Goal: Information Seeking & Learning: Learn about a topic

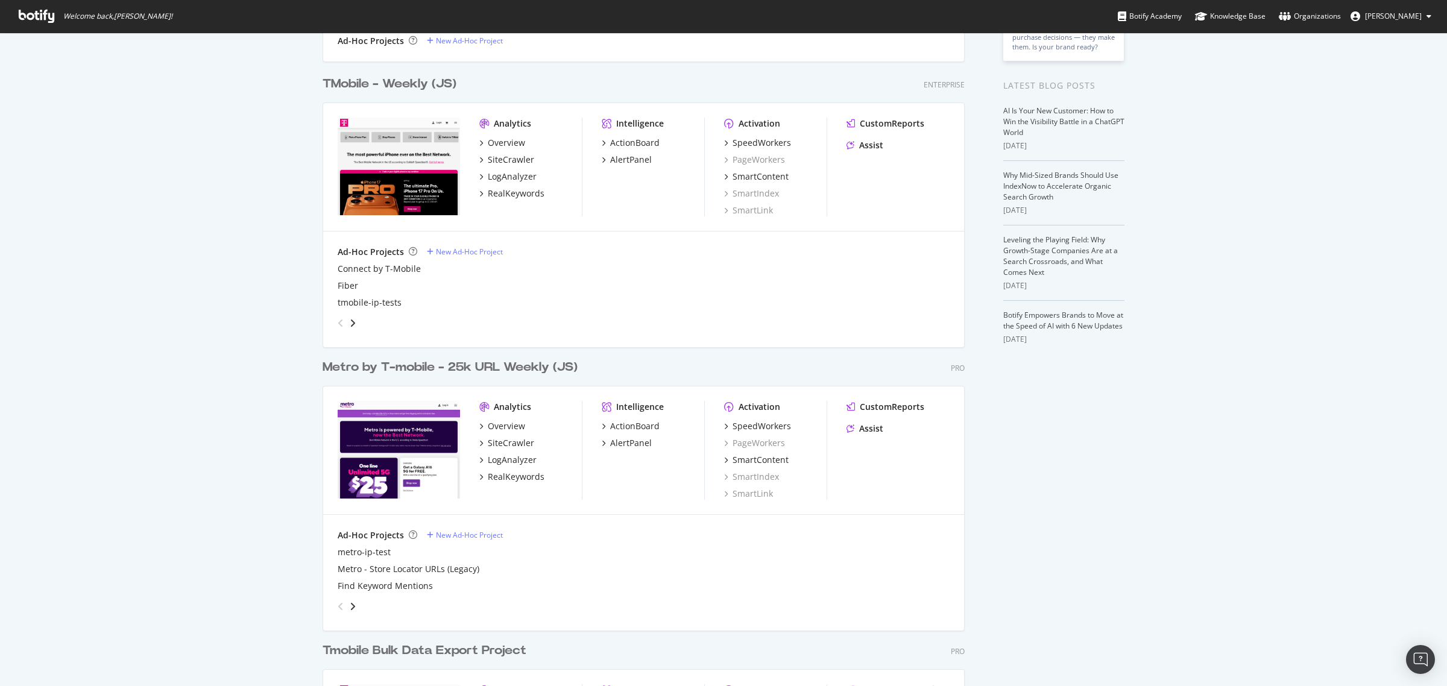
scroll to position [151, 0]
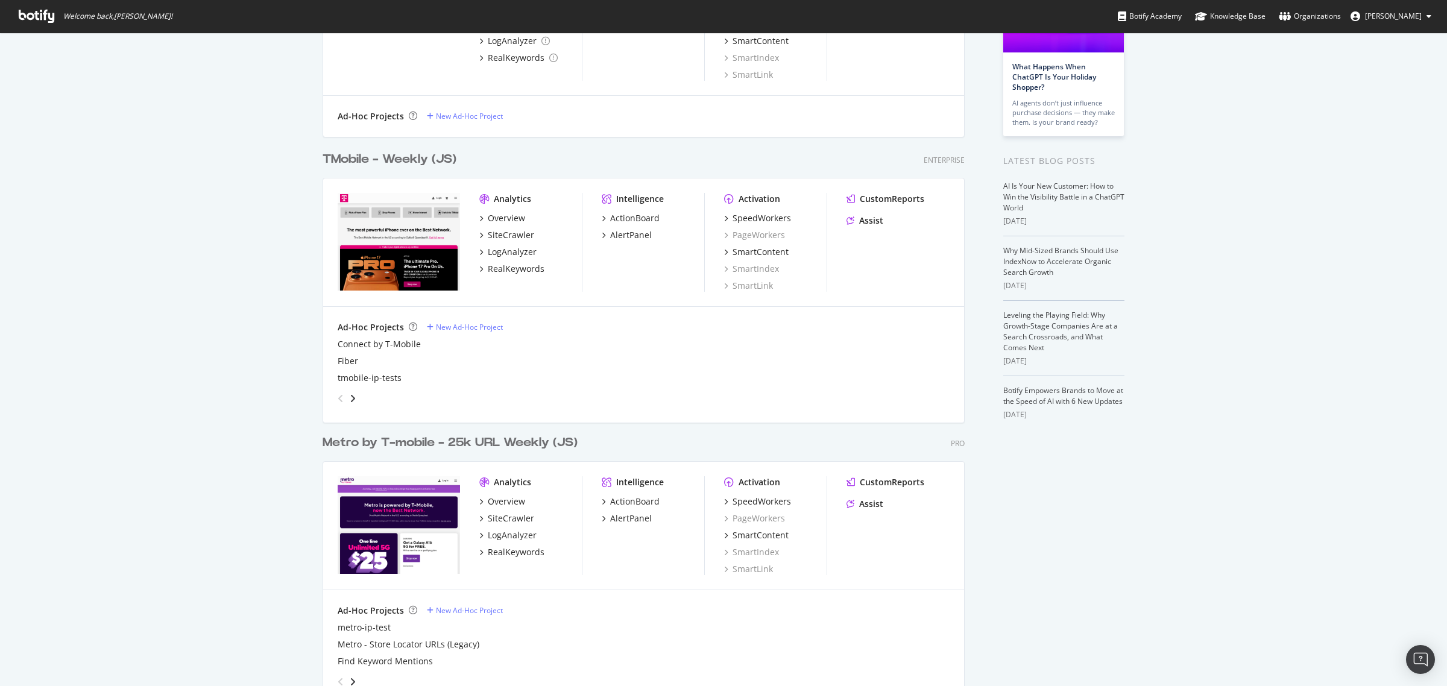
click at [418, 155] on div "TMobile - Weekly (JS)" at bounding box center [390, 159] width 134 height 17
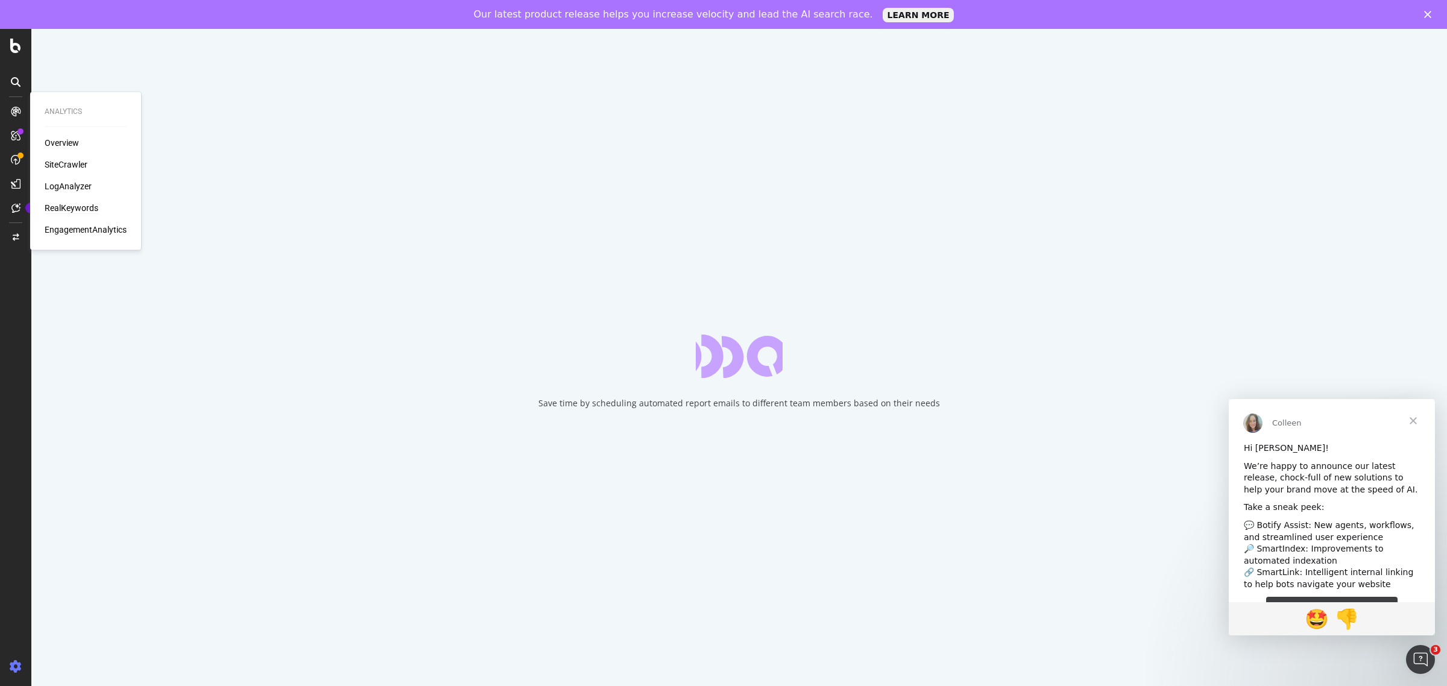
click at [75, 207] on div "RealKeywords" at bounding box center [72, 208] width 54 height 12
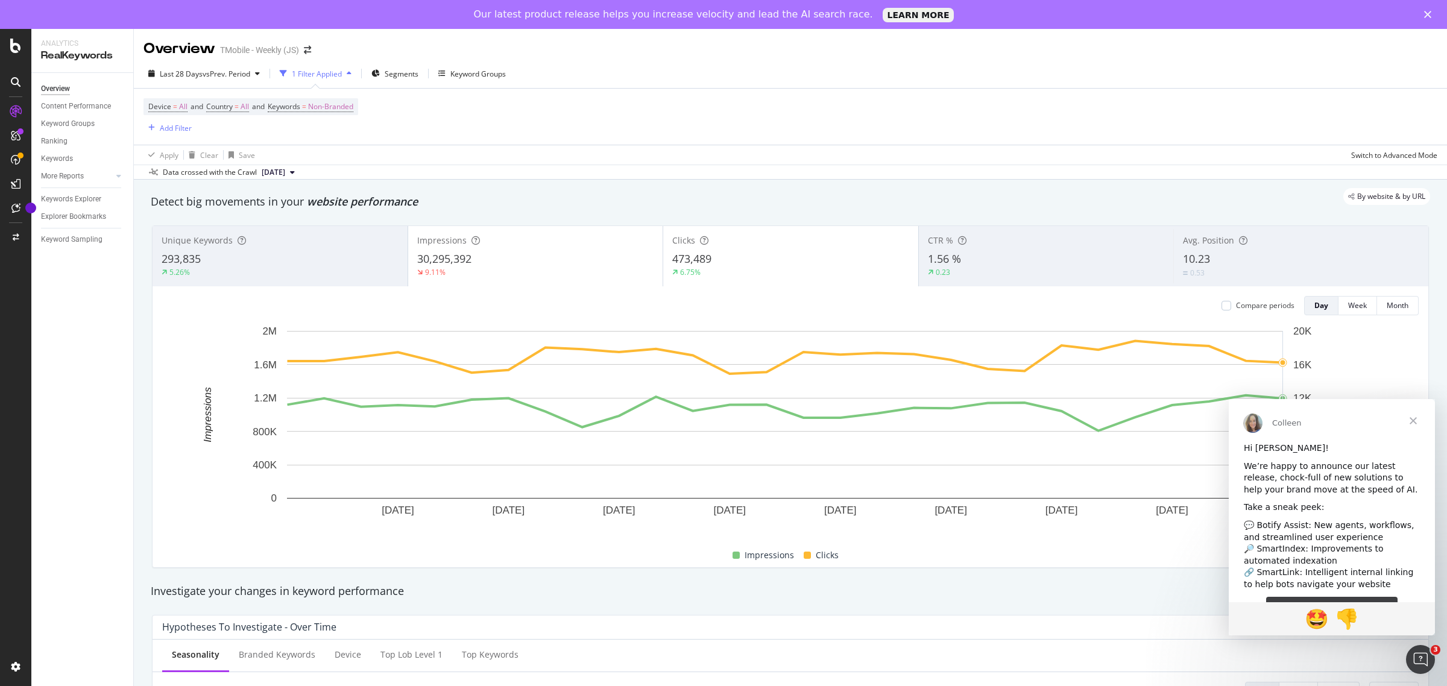
click at [1410, 422] on span "Close" at bounding box center [1413, 420] width 43 height 43
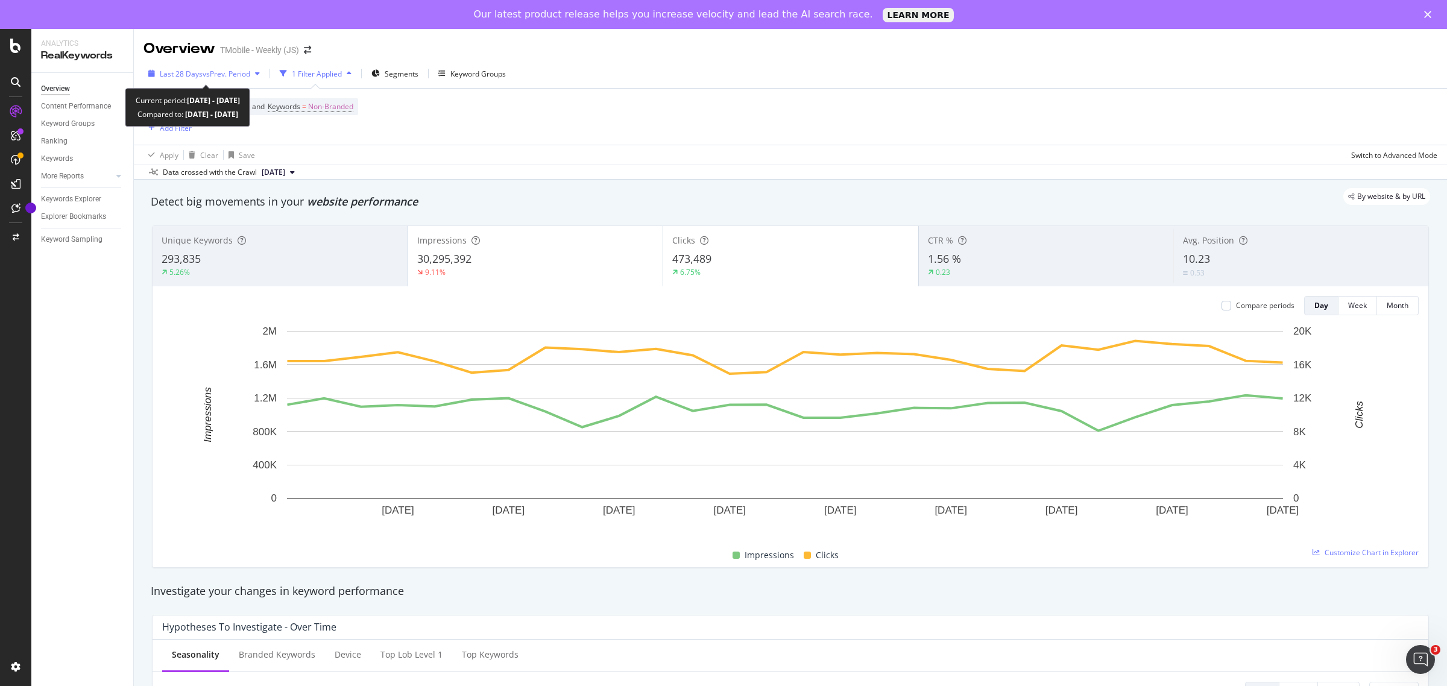
click at [230, 74] on span "vs Prev. Period" at bounding box center [227, 74] width 48 height 10
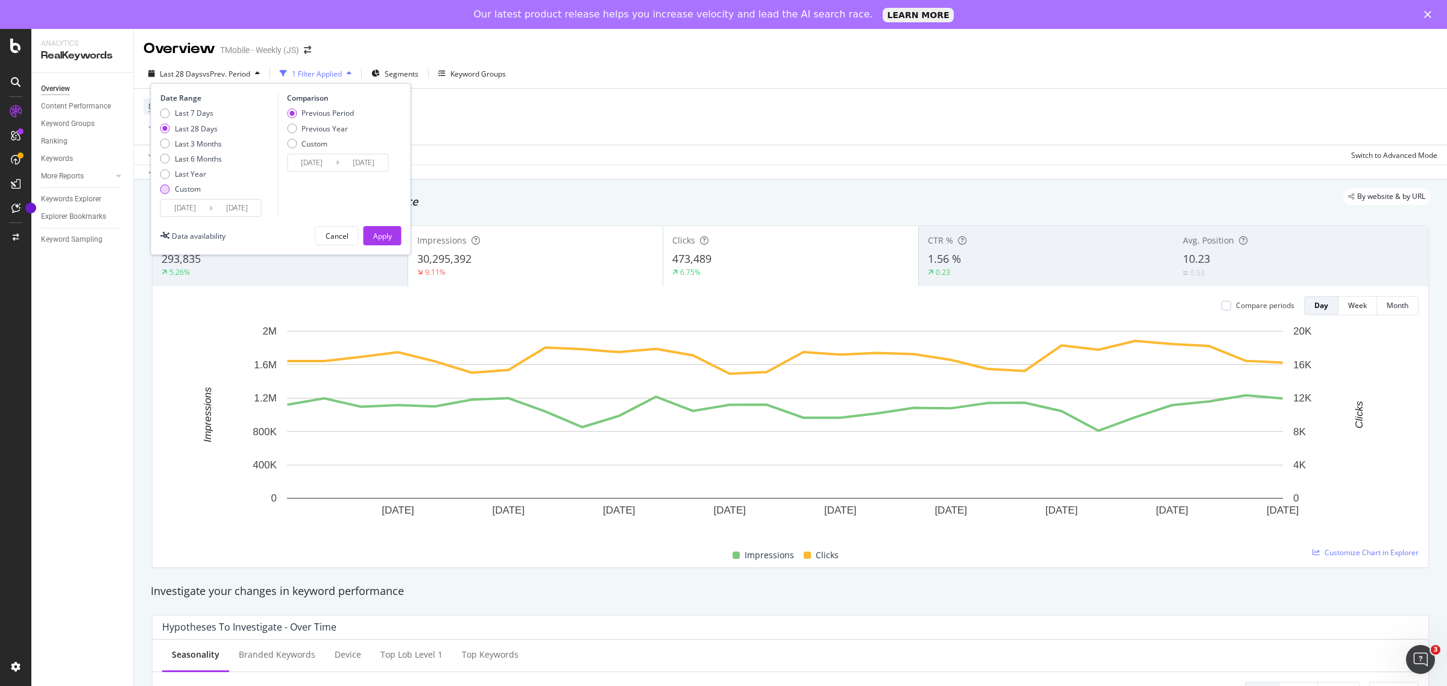
click at [189, 187] on div "Custom" at bounding box center [188, 189] width 26 height 10
click at [205, 206] on input "[DATE]" at bounding box center [185, 208] width 48 height 17
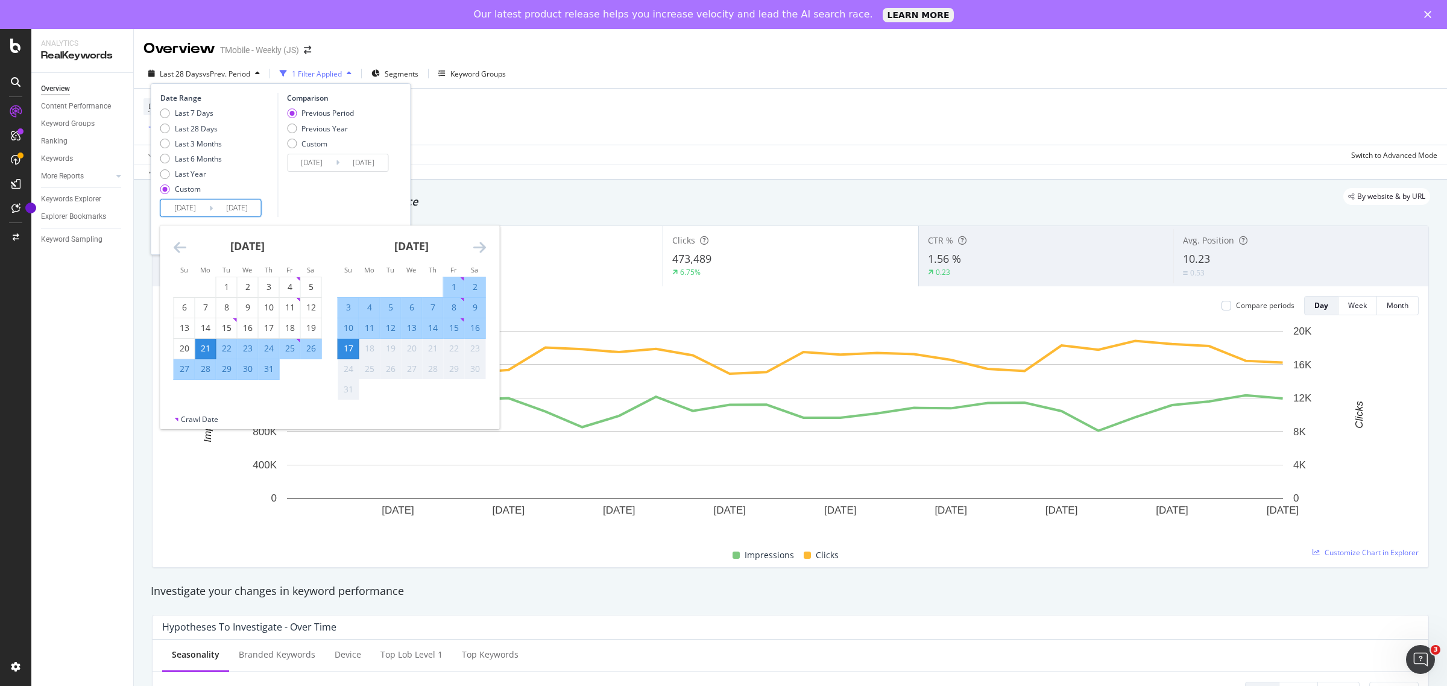
click at [179, 251] on icon "Move backward to switch to the previous month." at bounding box center [180, 247] width 13 height 14
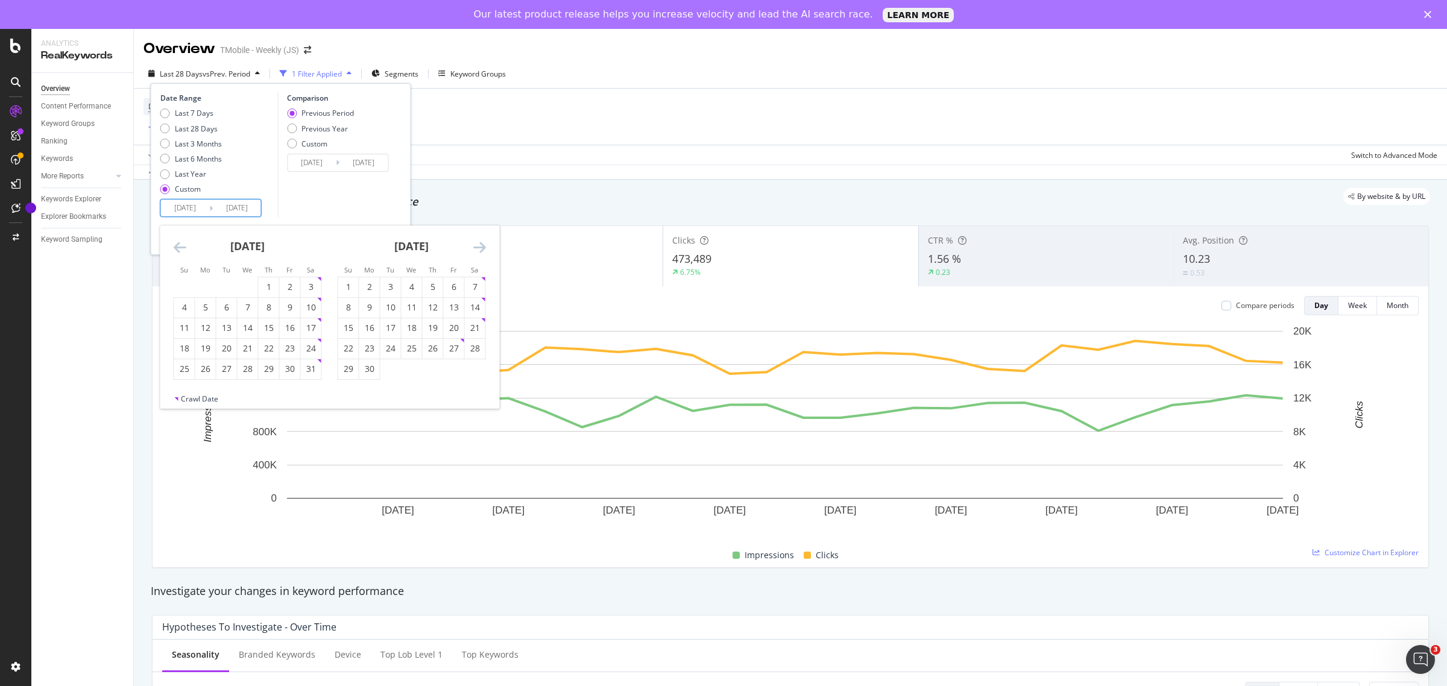
click at [179, 251] on icon "Move backward to switch to the previous month." at bounding box center [180, 247] width 13 height 14
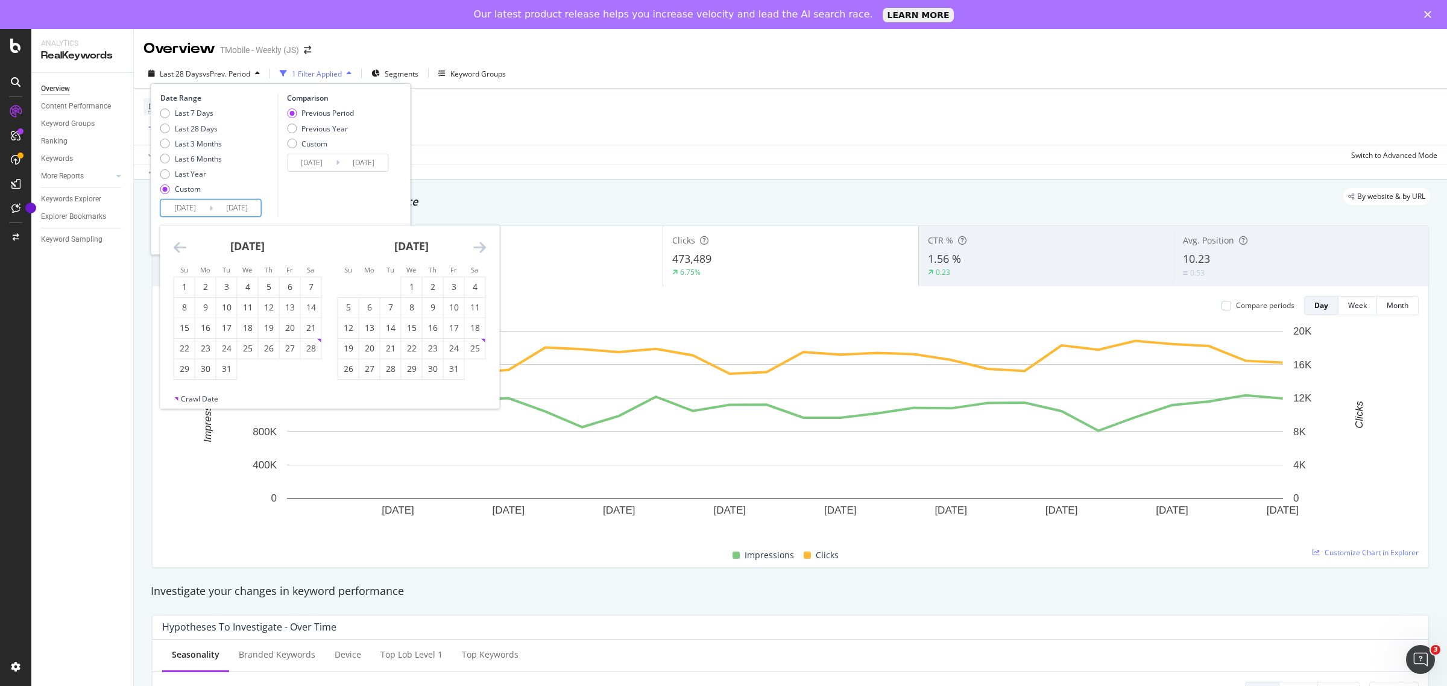
click at [179, 251] on icon "Move backward to switch to the previous month." at bounding box center [180, 247] width 13 height 14
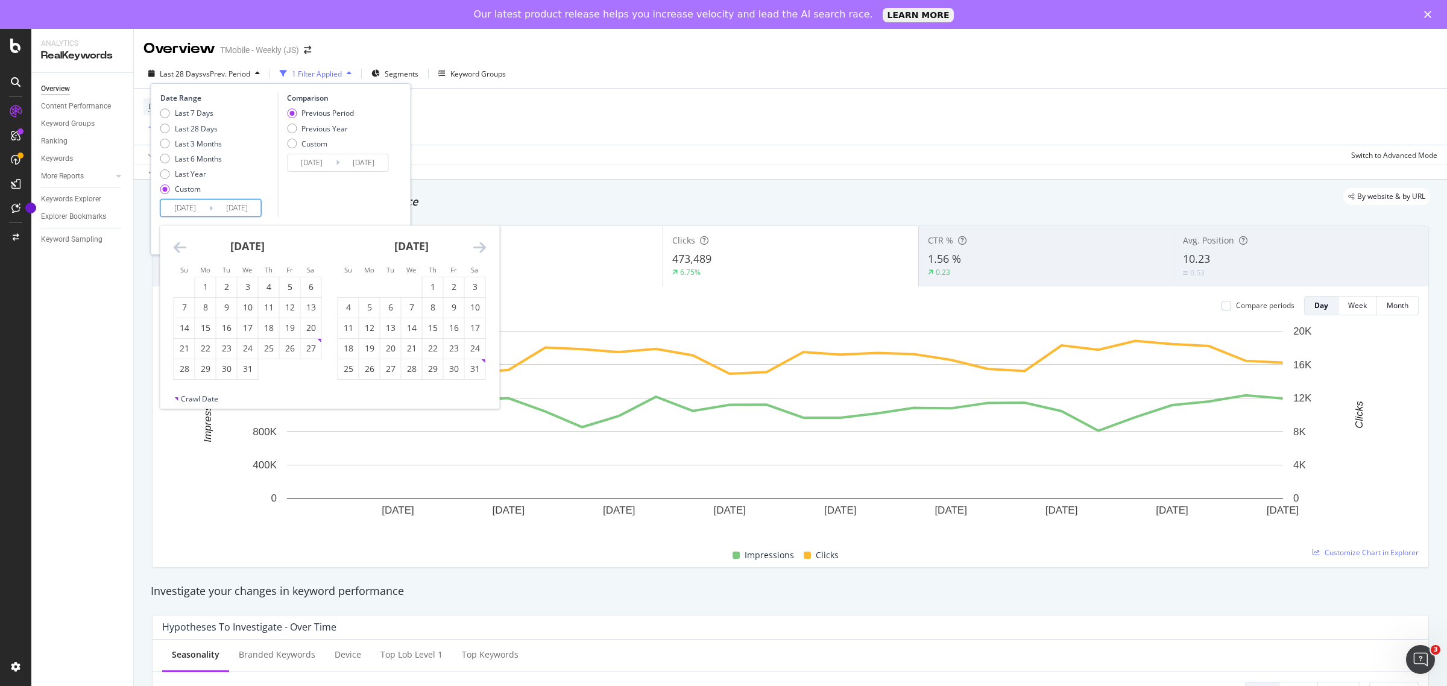
click at [179, 251] on icon "Move backward to switch to the previous month." at bounding box center [180, 247] width 13 height 14
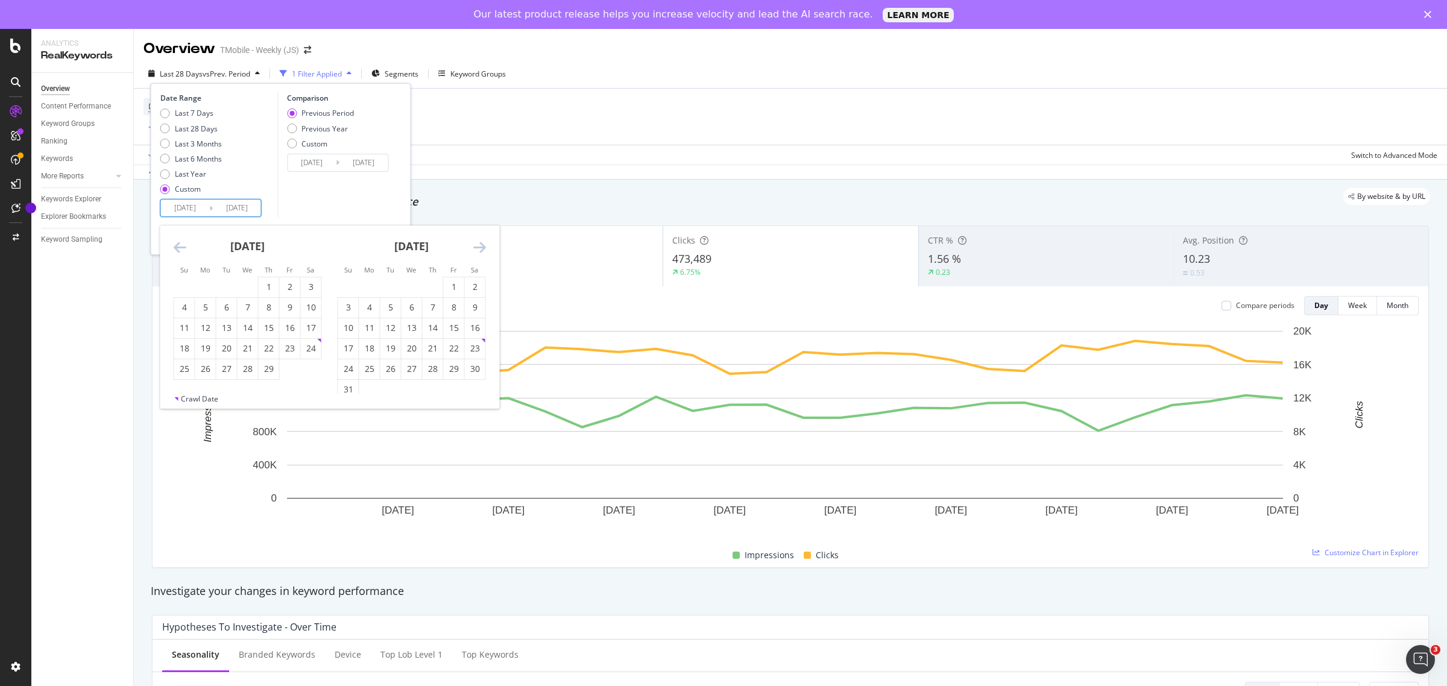
click at [179, 251] on icon "Move backward to switch to the previous month." at bounding box center [180, 247] width 13 height 14
click at [207, 285] on div "1" at bounding box center [205, 287] width 21 height 12
type input "[DATE]"
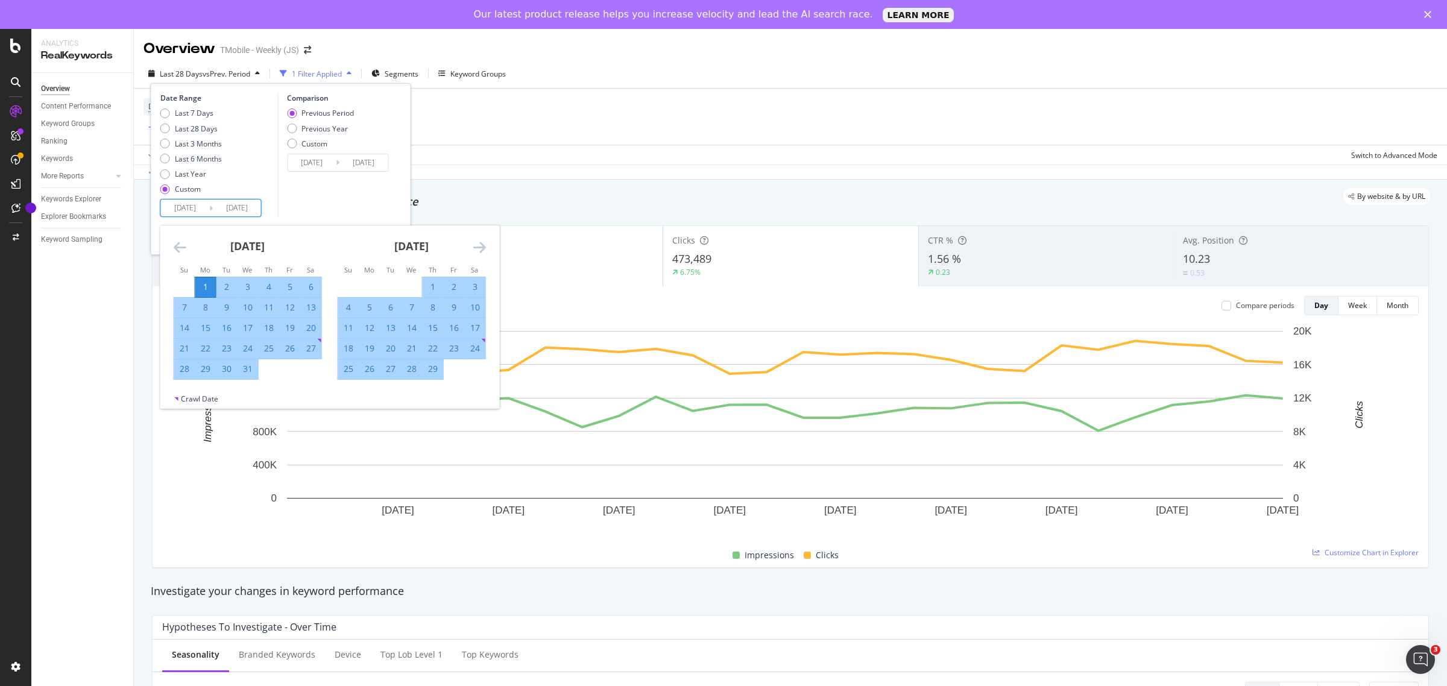
click at [332, 215] on div "Comparison Previous Period Previous Year Custom [DATE] Navigate forward to inte…" at bounding box center [334, 155] width 115 height 124
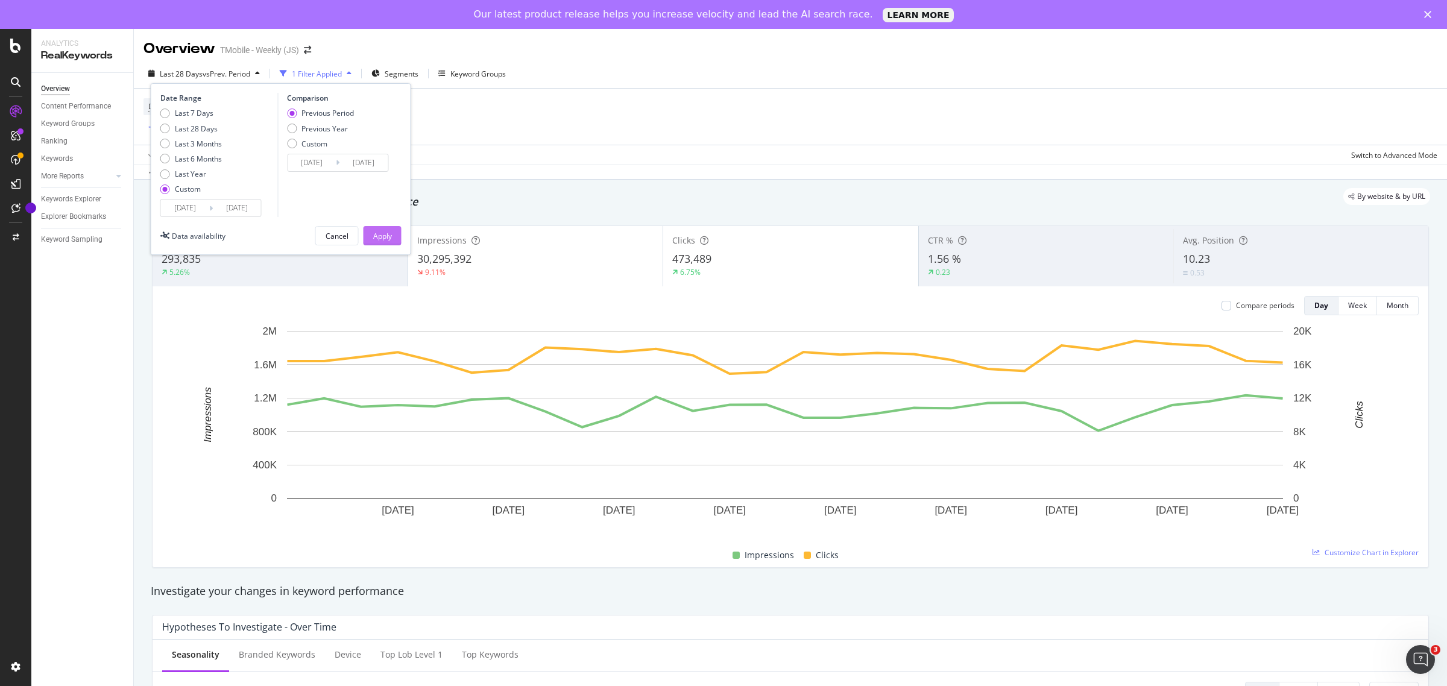
click at [384, 244] on div "Apply" at bounding box center [382, 236] width 19 height 18
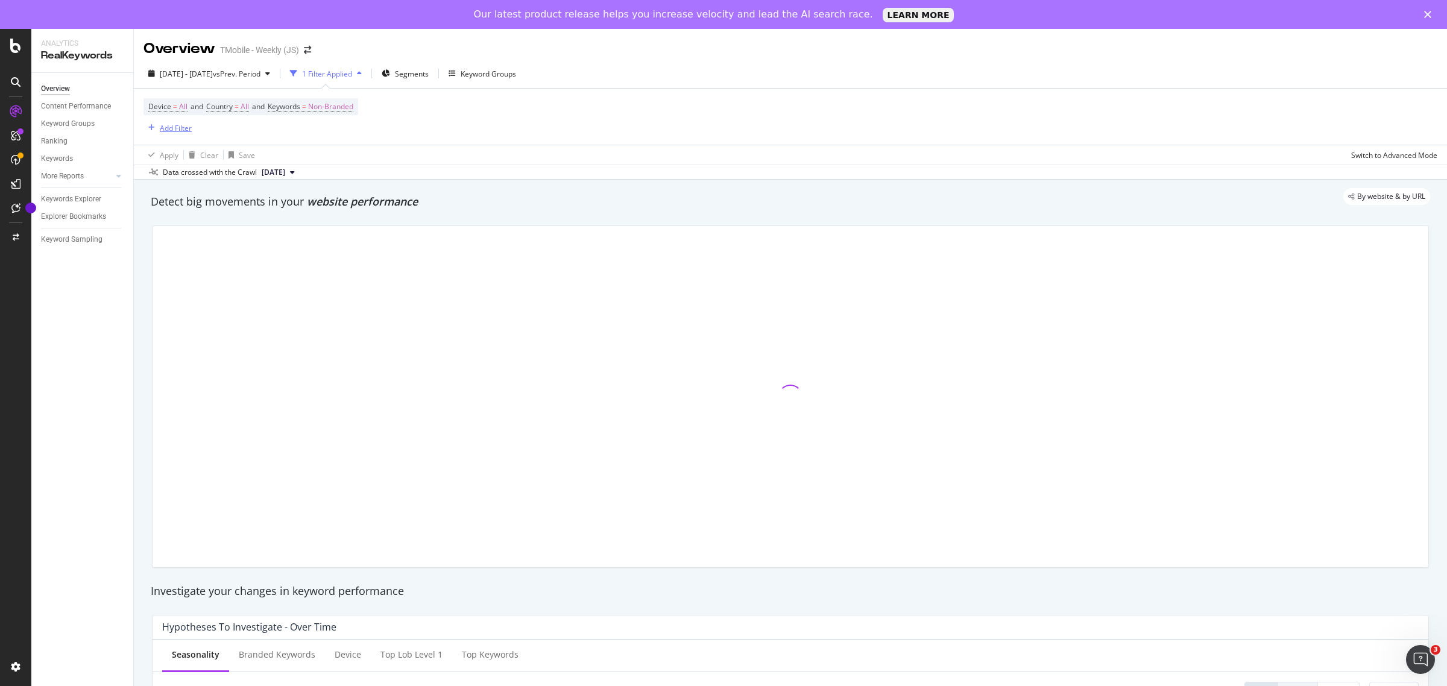
click at [179, 124] on div "Add Filter" at bounding box center [176, 128] width 32 height 10
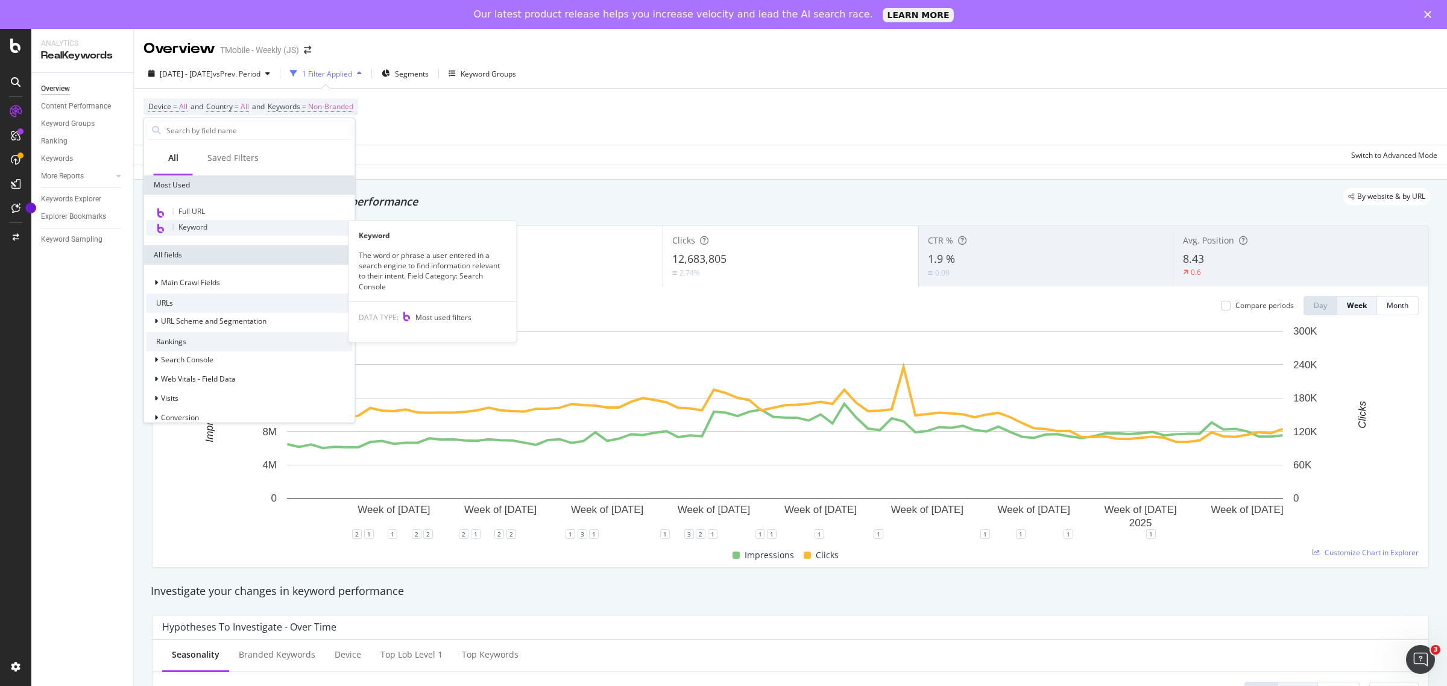
click at [225, 221] on div "Keyword" at bounding box center [250, 228] width 206 height 16
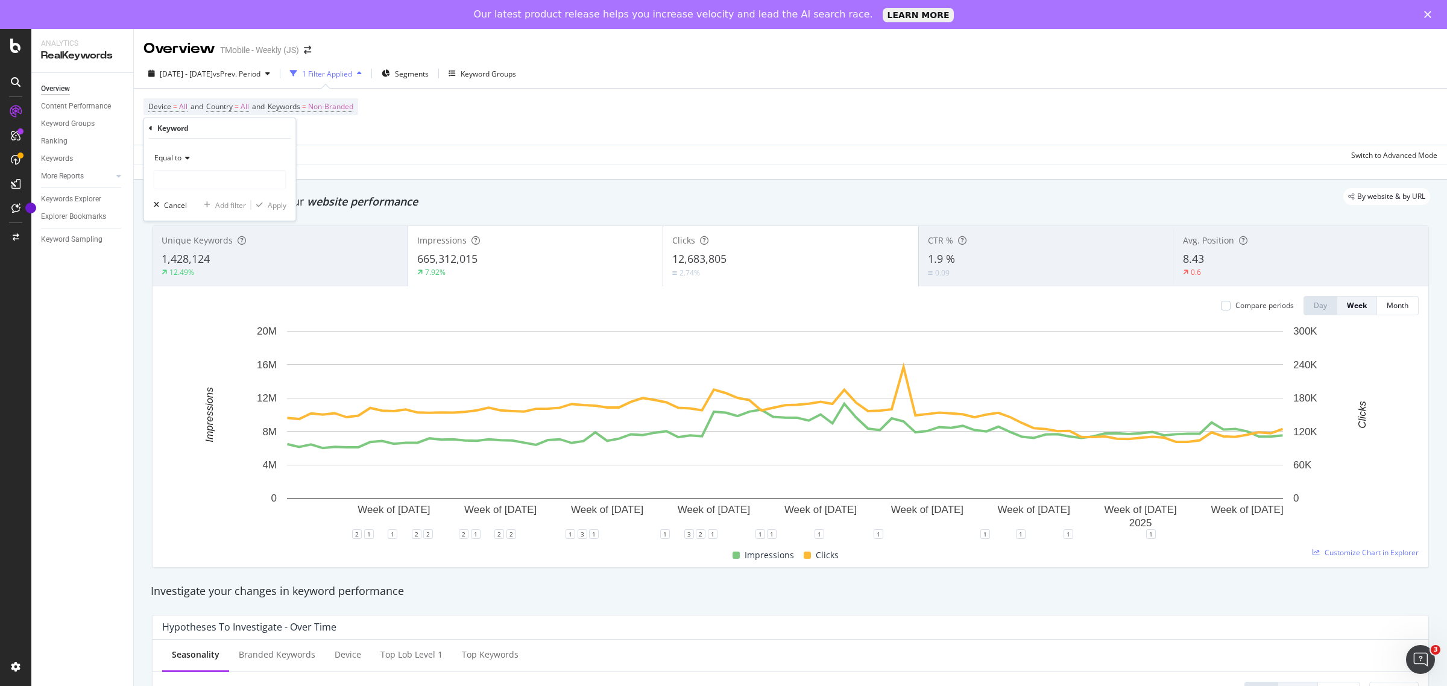
click at [192, 159] on div "Equal to" at bounding box center [220, 157] width 133 height 19
click at [210, 272] on div "Contains" at bounding box center [221, 277] width 129 height 16
click at [206, 187] on input "text" at bounding box center [219, 179] width 131 height 19
type input "trial"
click at [271, 210] on div "Apply" at bounding box center [277, 205] width 19 height 10
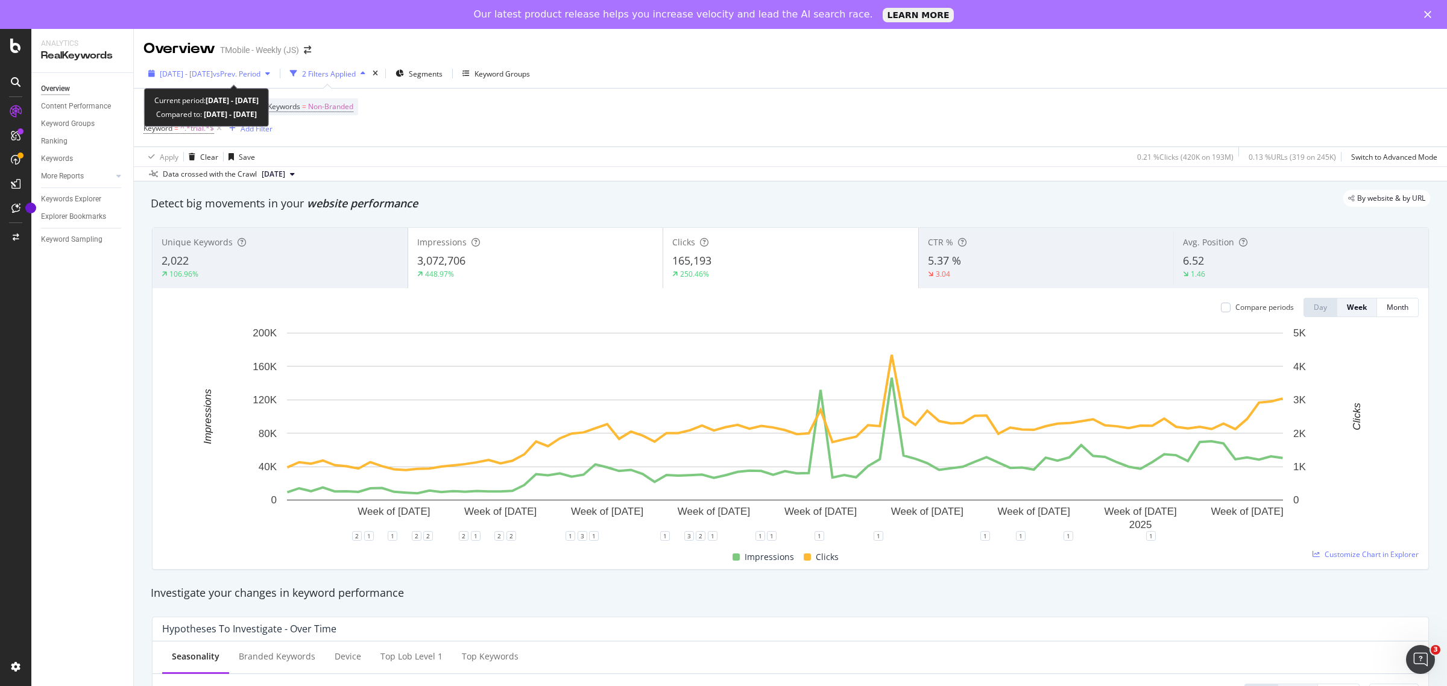
click at [261, 74] on span "vs Prev. Period" at bounding box center [237, 74] width 48 height 10
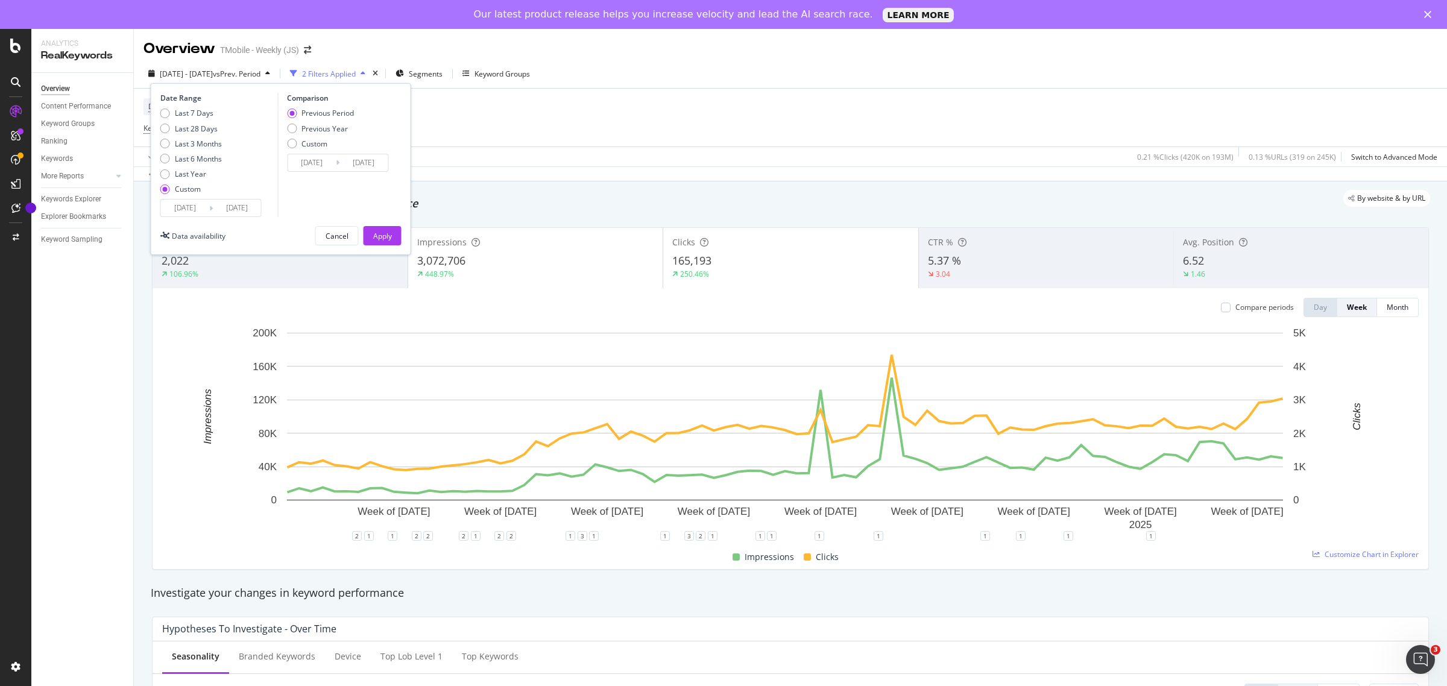
click at [185, 206] on input "[DATE]" at bounding box center [185, 208] width 48 height 17
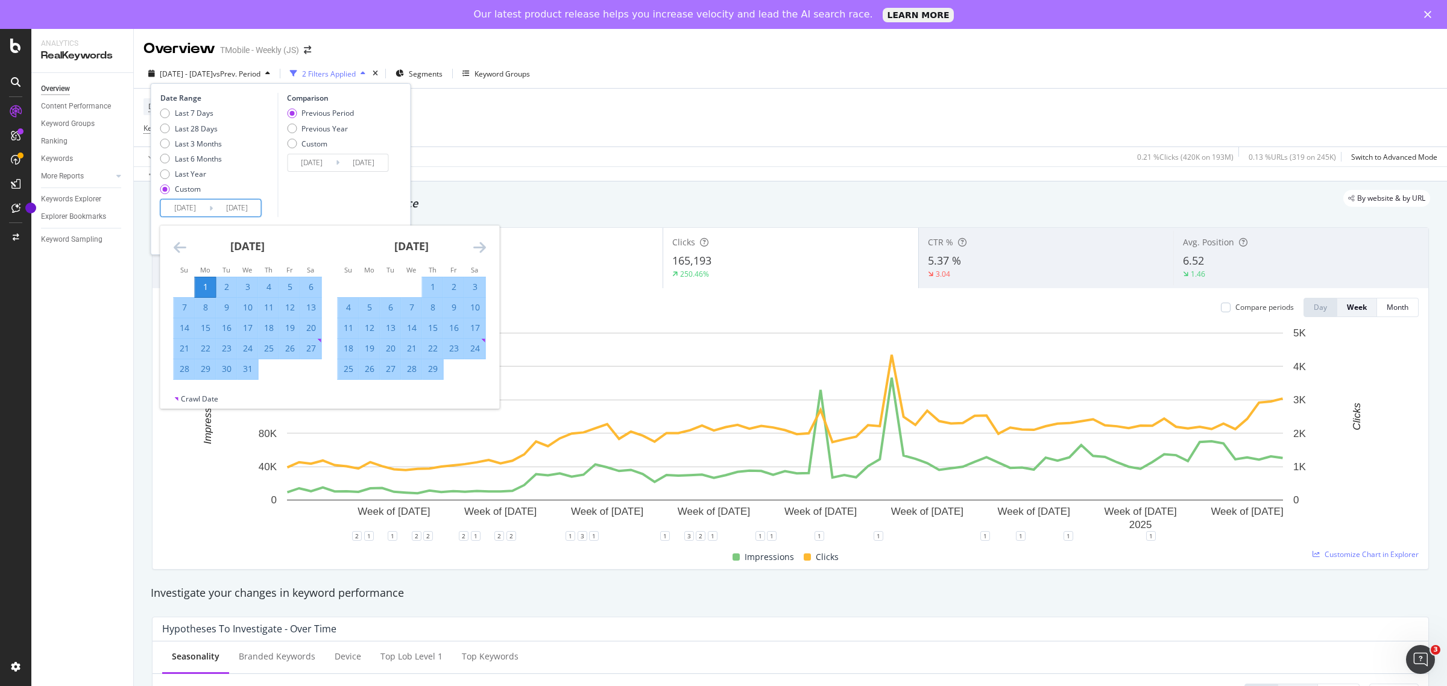
click at [481, 245] on icon "Move forward to switch to the next month." at bounding box center [479, 247] width 13 height 14
click at [479, 245] on icon "Move forward to switch to the next month." at bounding box center [479, 247] width 13 height 14
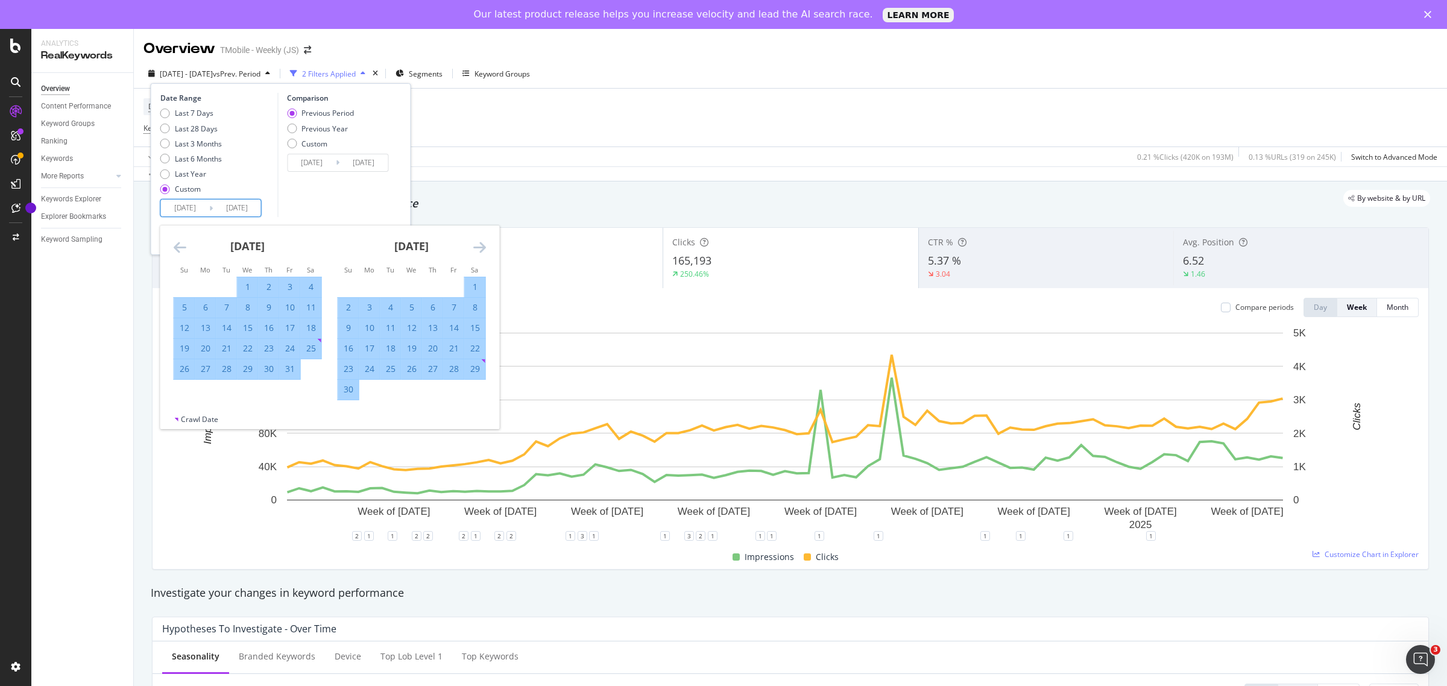
click at [479, 245] on icon "Move forward to switch to the next month." at bounding box center [479, 247] width 13 height 14
click at [481, 246] on icon "Move forward to switch to the next month." at bounding box center [479, 247] width 13 height 14
click at [481, 245] on icon "Move forward to switch to the next month." at bounding box center [479, 247] width 13 height 14
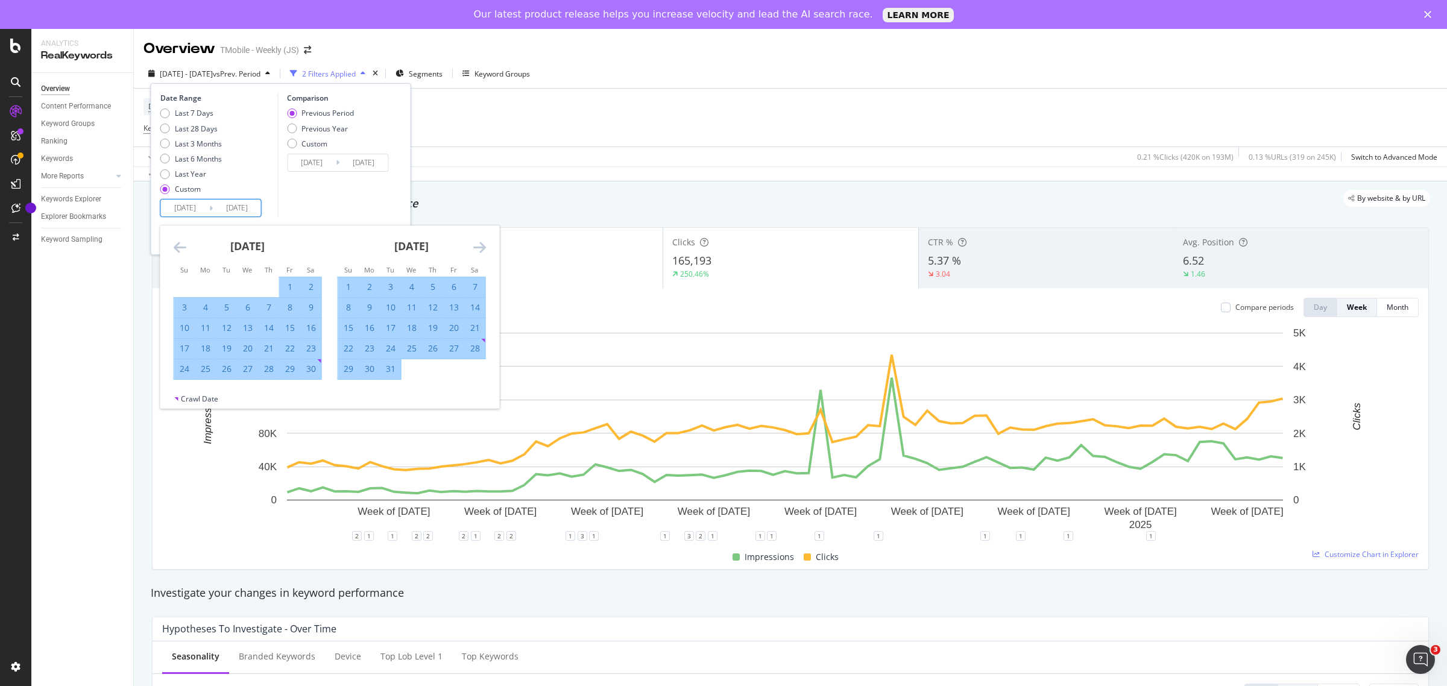
click at [481, 245] on icon "Move forward to switch to the next month." at bounding box center [479, 247] width 13 height 14
click at [414, 289] on div "1" at bounding box center [412, 287] width 21 height 12
type input "[DATE]"
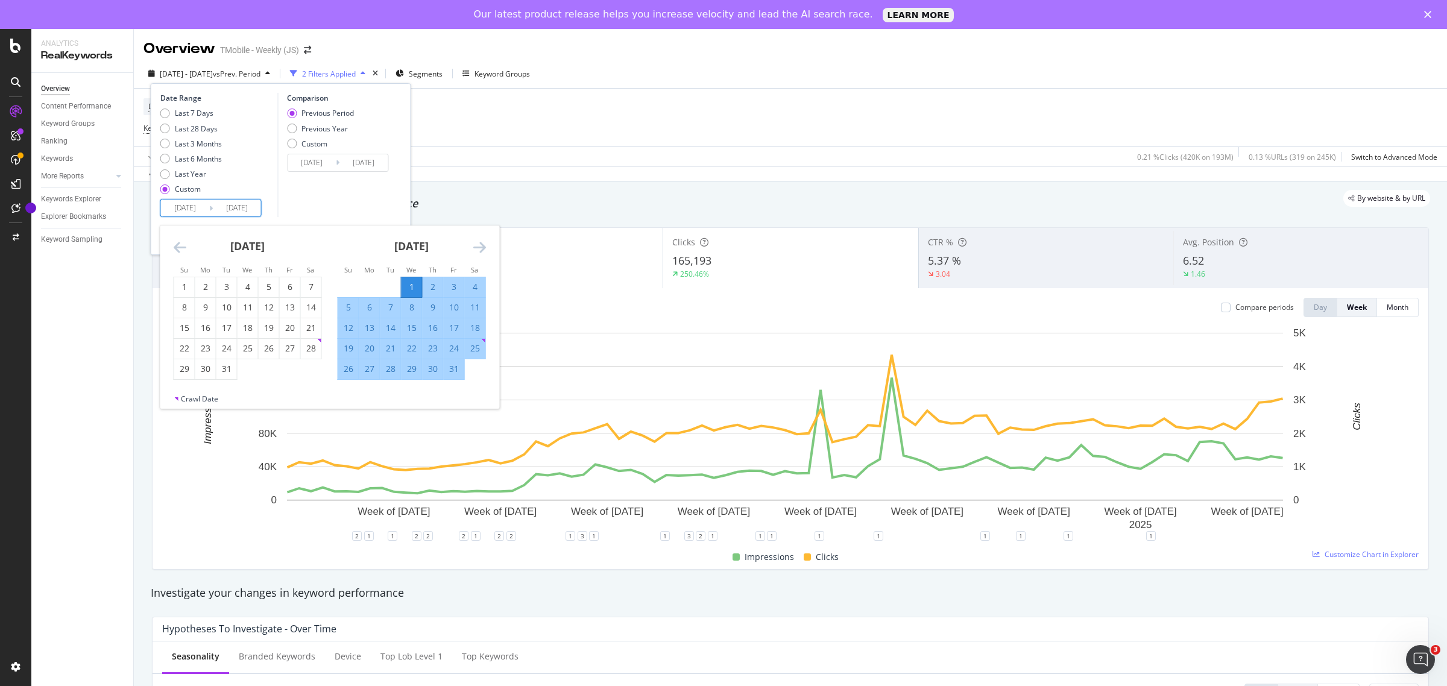
click at [385, 200] on div "Comparison Previous Period Previous Year Custom [DATE] Navigate forward to inte…" at bounding box center [334, 155] width 115 height 124
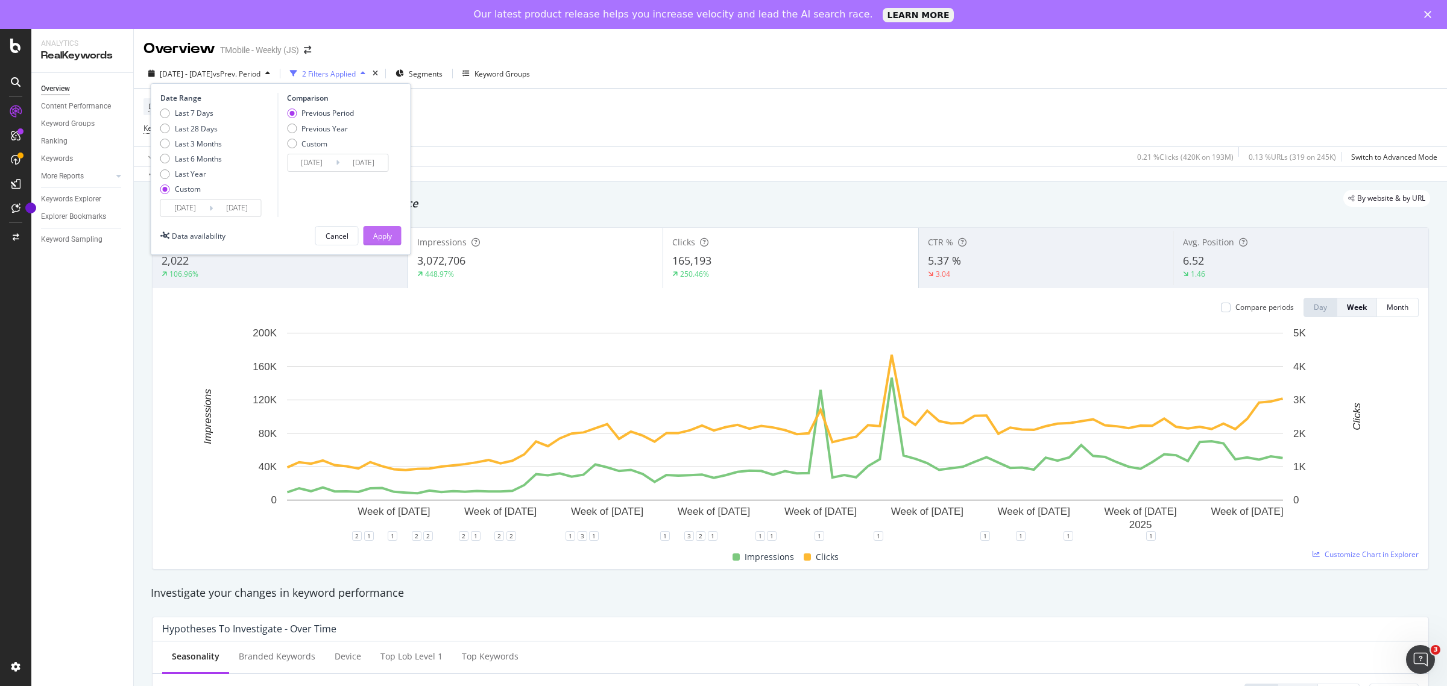
click at [390, 239] on div "Apply" at bounding box center [382, 236] width 19 height 10
